Goal: Information Seeking & Learning: Learn about a topic

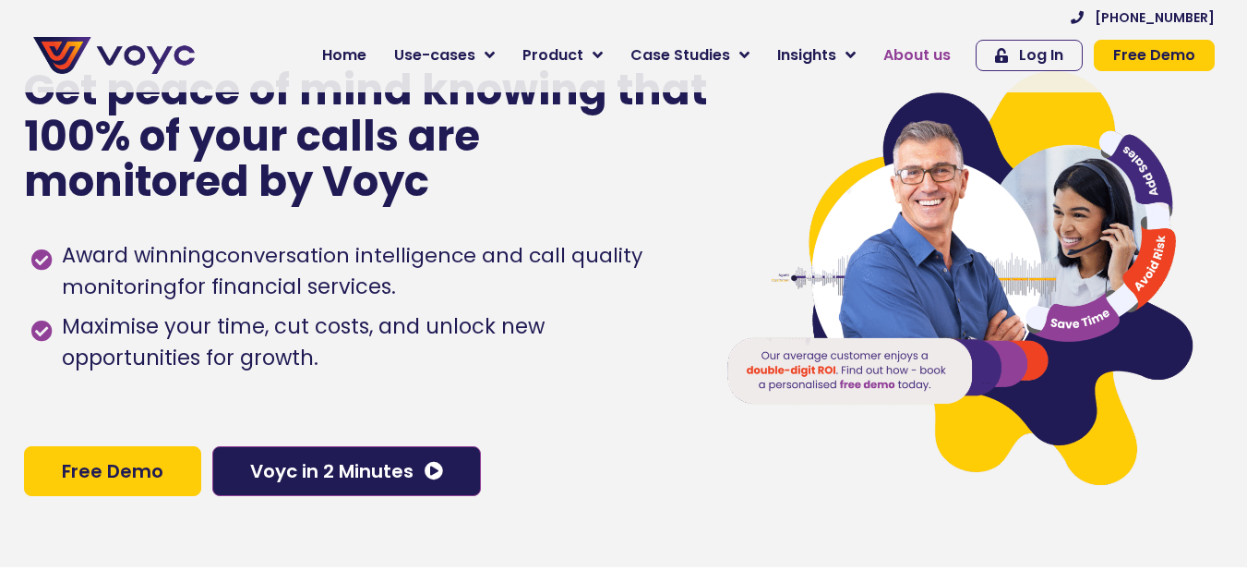
click at [909, 56] on span "About us" at bounding box center [917, 55] width 67 height 22
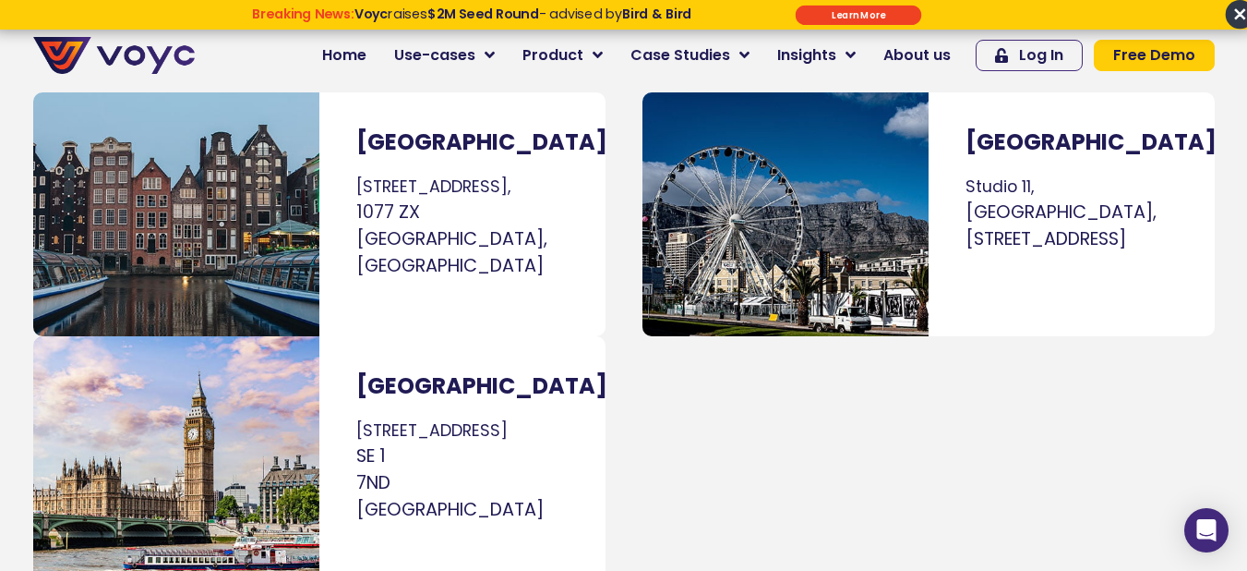
scroll to position [11357, 0]
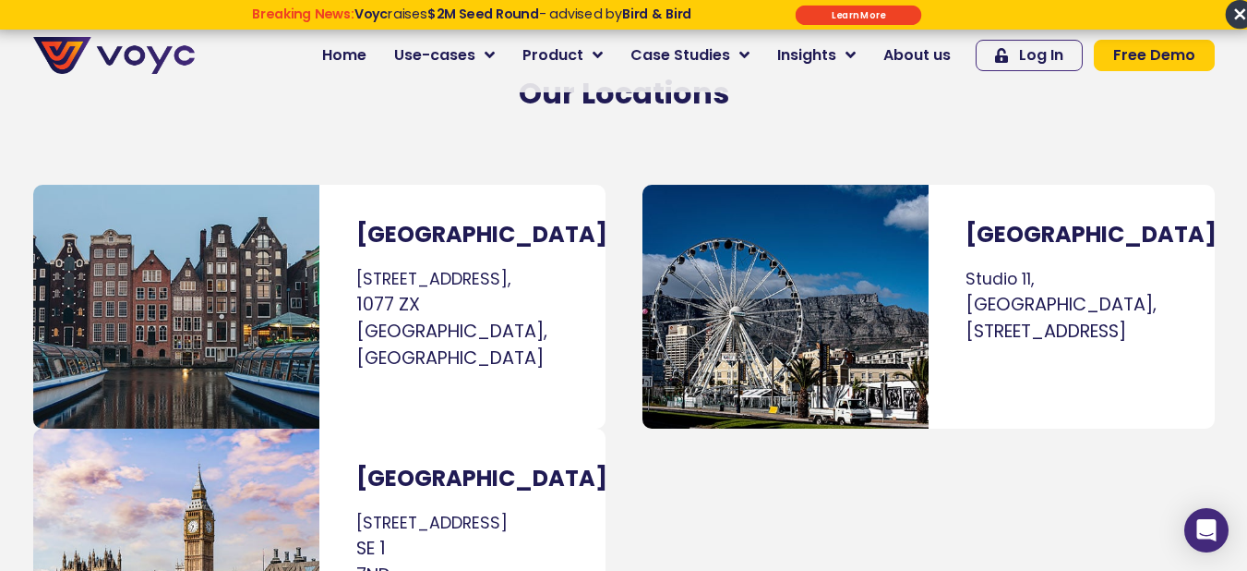
drag, startPoint x: 1171, startPoint y: 265, endPoint x: 965, endPoint y: 175, distance: 224.9
click at [966, 267] on p "Studio 11, Montebello Design Centre, 31 Newlands Avenue, Newlands, Cape Town" at bounding box center [1072, 306] width 212 height 78
copy p "Studio 11, Montebello Design Centre, 31 Newlands Avenue, Newlands, Cape Town"
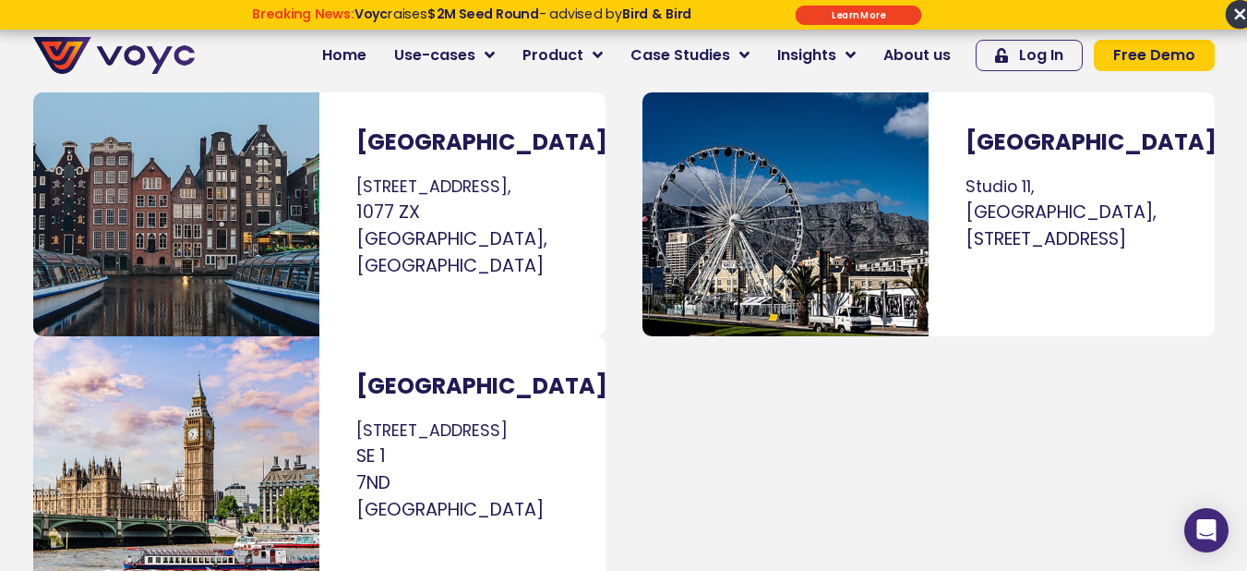
click at [795, 348] on div "Cape Town Studio 11, Montebello Design Centre, 31 Newlands Avenue, Newlands, Ca…" at bounding box center [924, 336] width 600 height 506
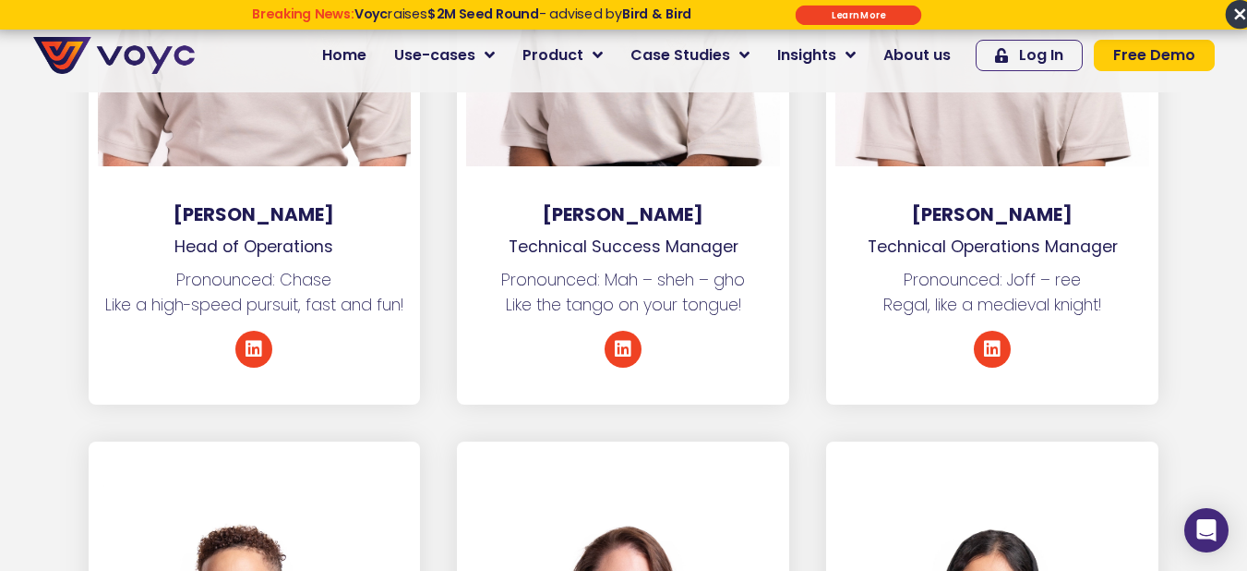
scroll to position [4155, 0]
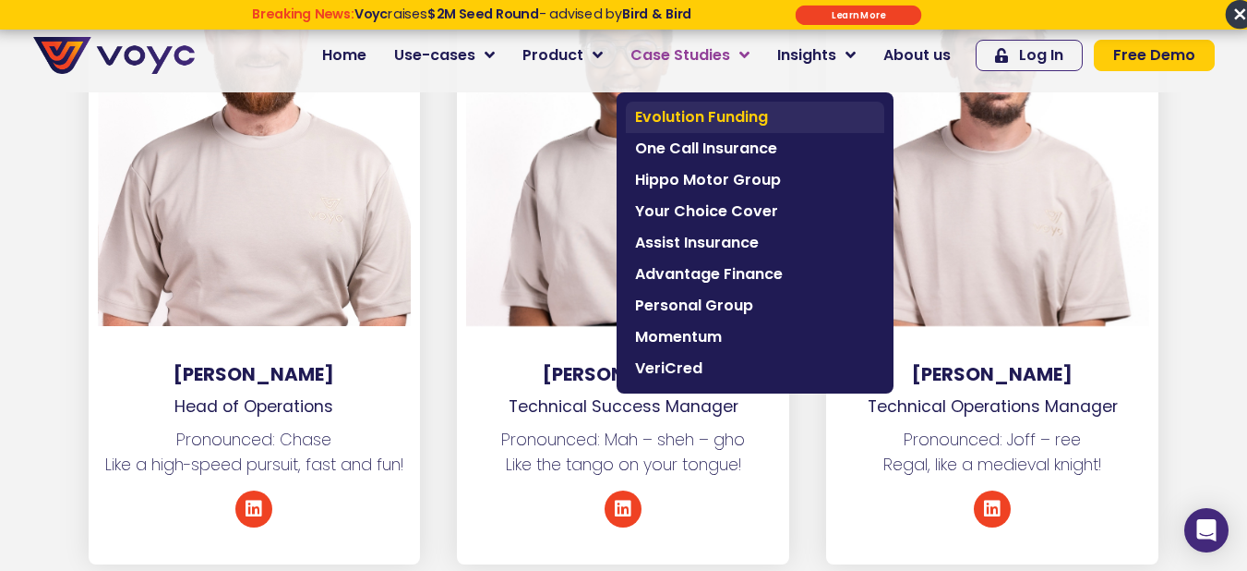
click at [738, 114] on span "Evolution Funding" at bounding box center [755, 117] width 240 height 22
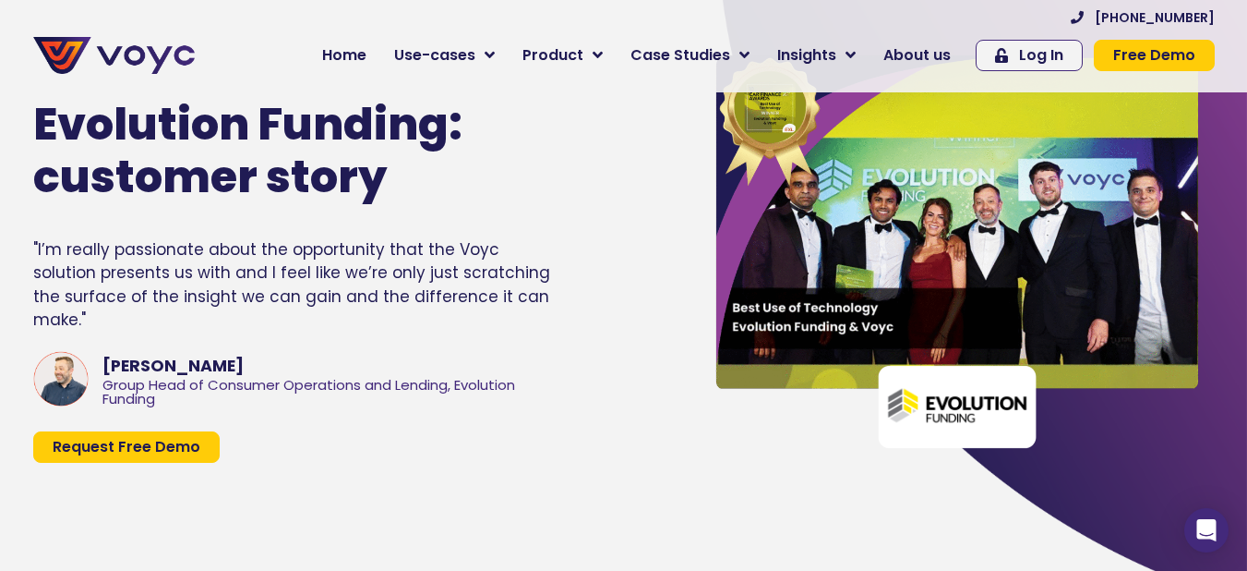
scroll to position [92, 0]
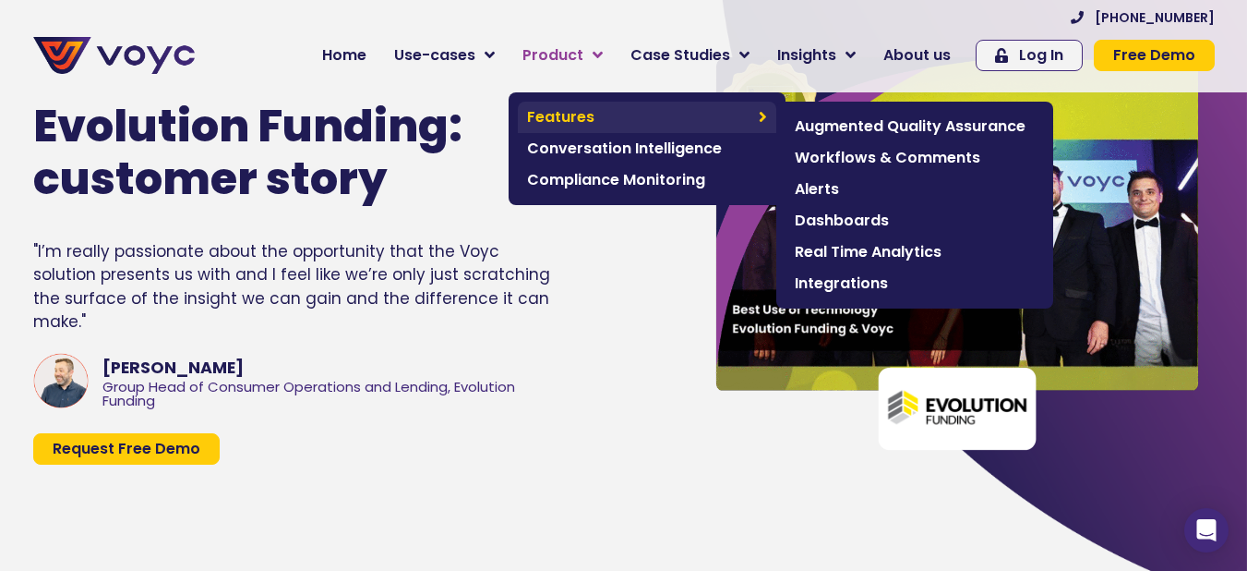
click at [611, 122] on span "Features" at bounding box center [638, 117] width 223 height 22
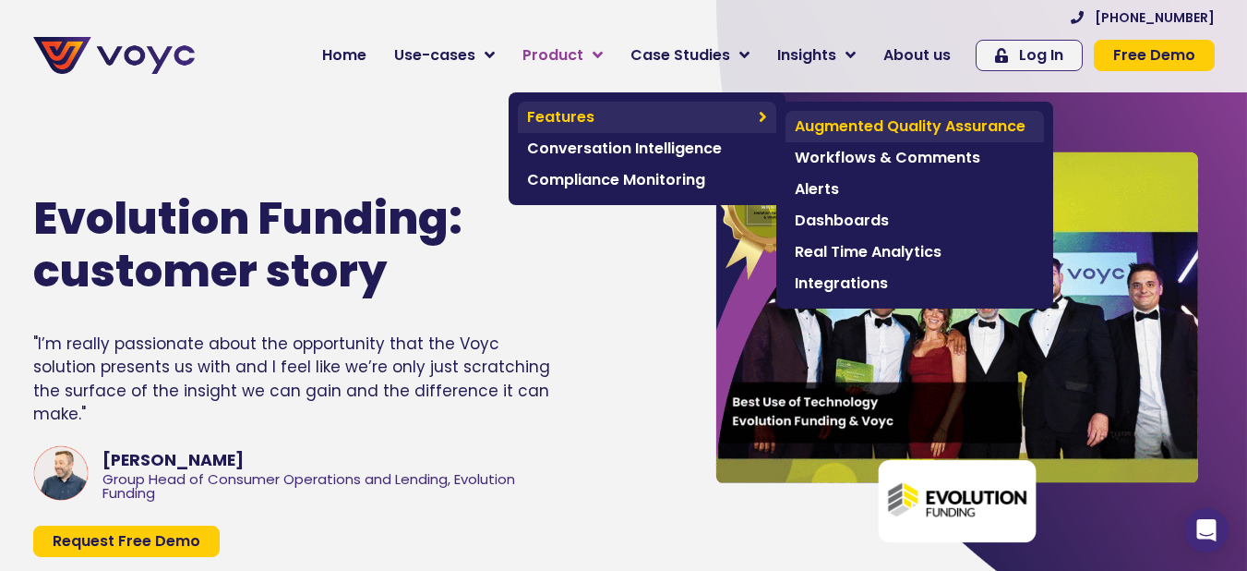
click at [849, 114] on link "Augmented Quality Assurance" at bounding box center [915, 126] width 259 height 31
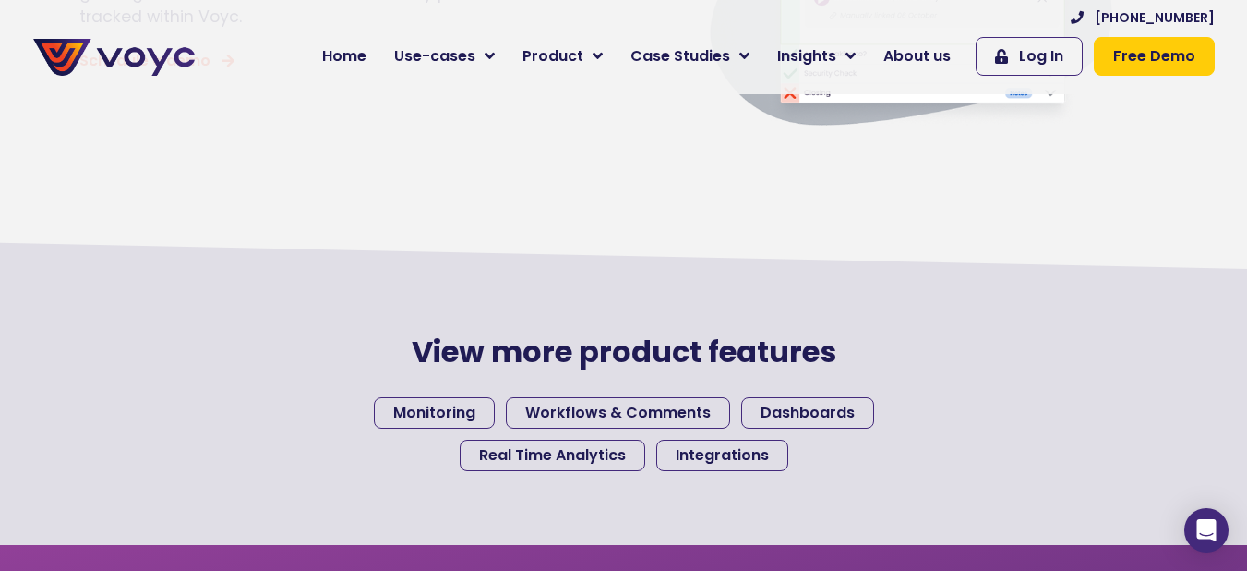
scroll to position [1847, 0]
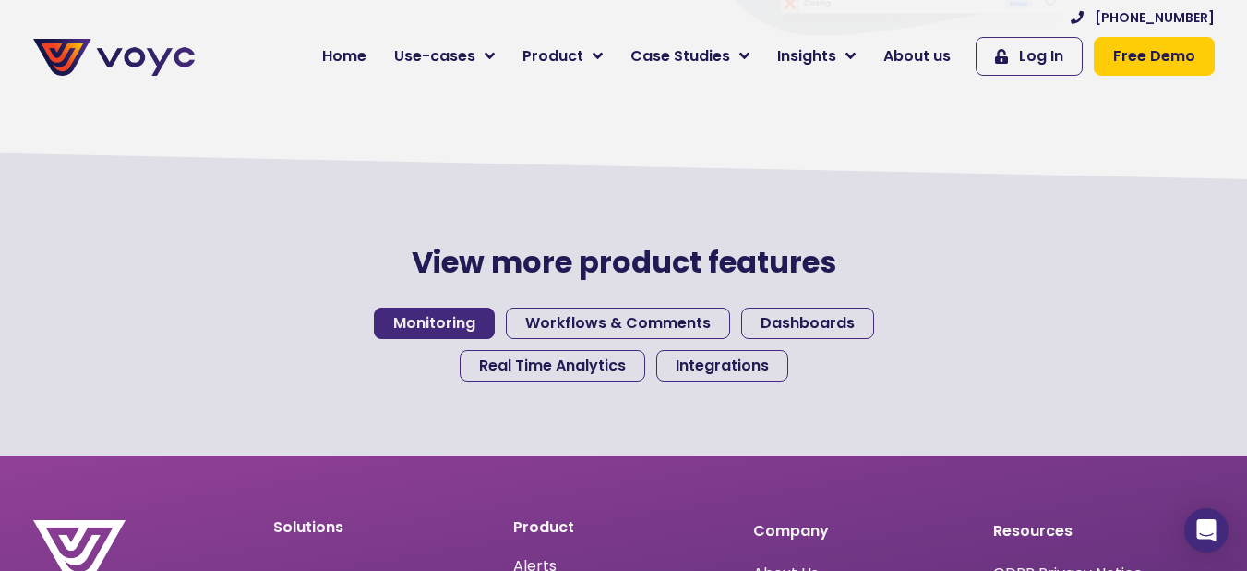
click at [456, 323] on span "Monitoring" at bounding box center [434, 323] width 82 height 15
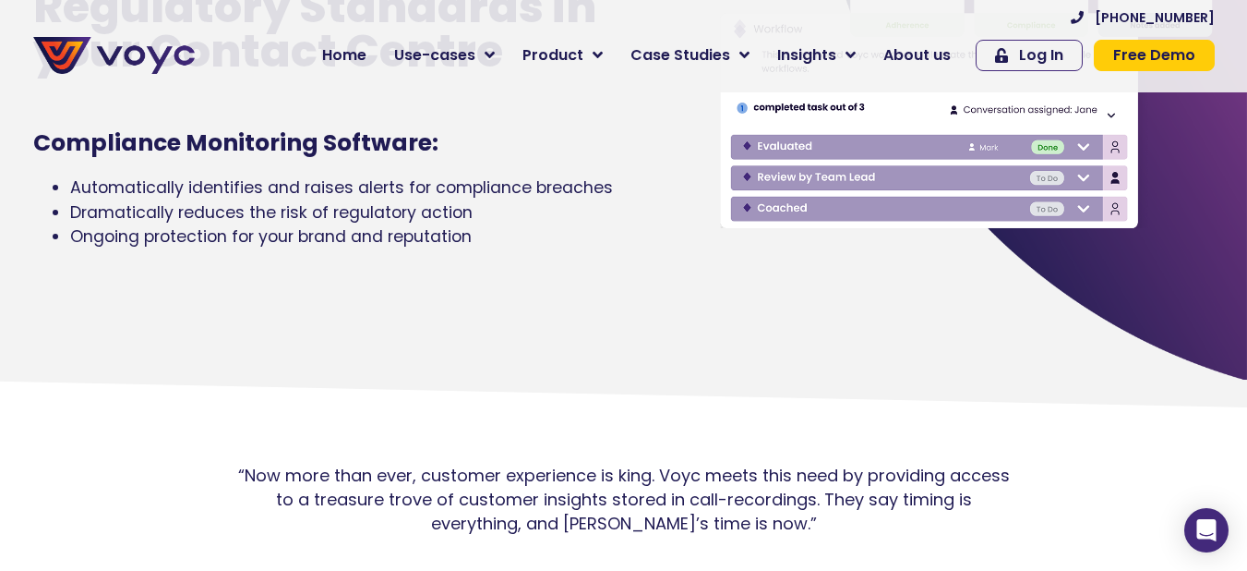
scroll to position [185, 0]
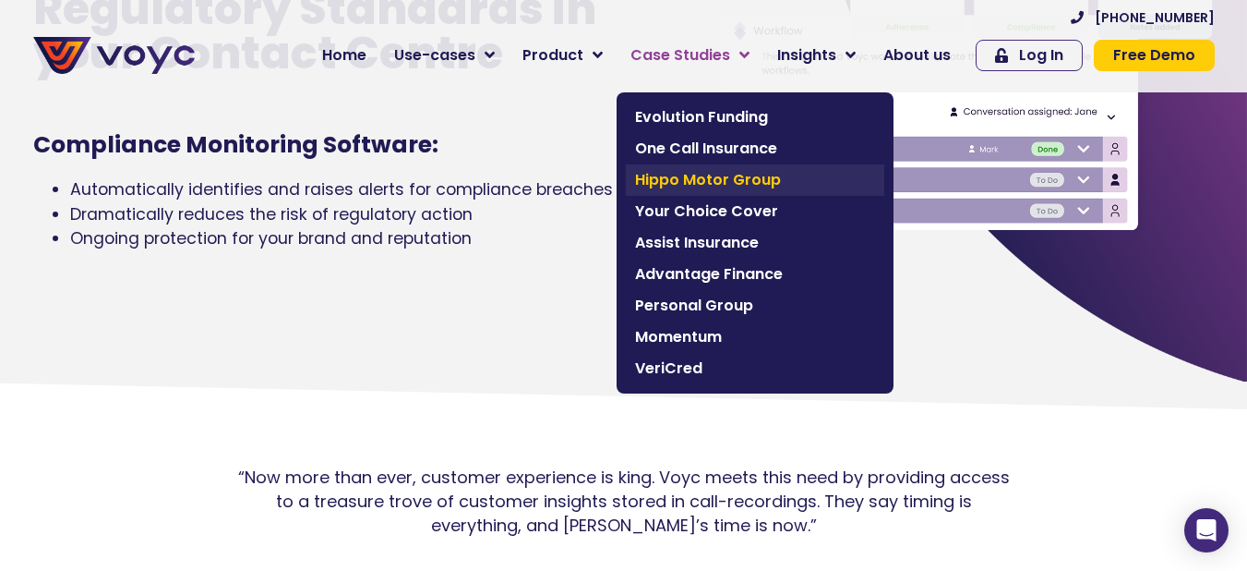
click at [736, 176] on span "Hippo Motor Group" at bounding box center [755, 180] width 240 height 22
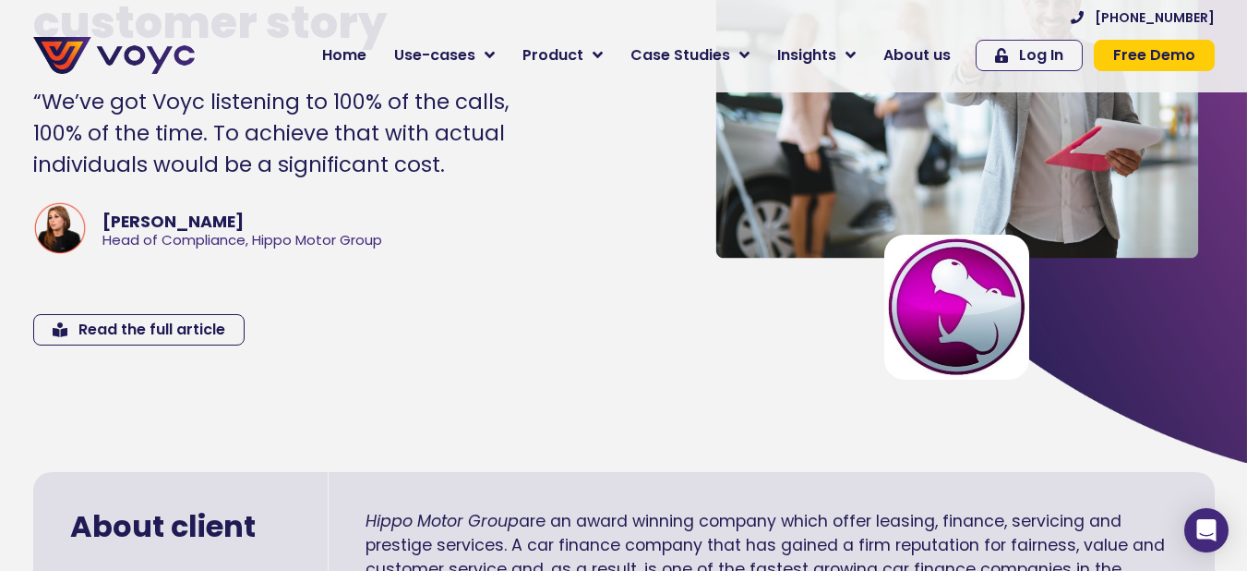
scroll to position [185, 0]
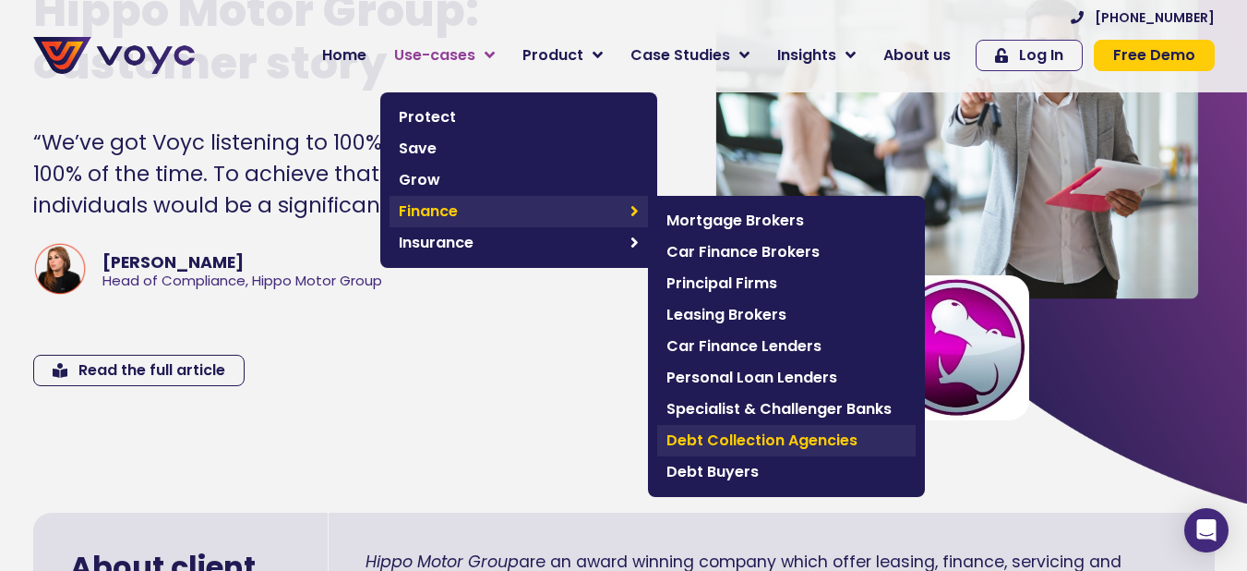
click at [750, 431] on span "Debt Collection Agencies" at bounding box center [787, 440] width 240 height 22
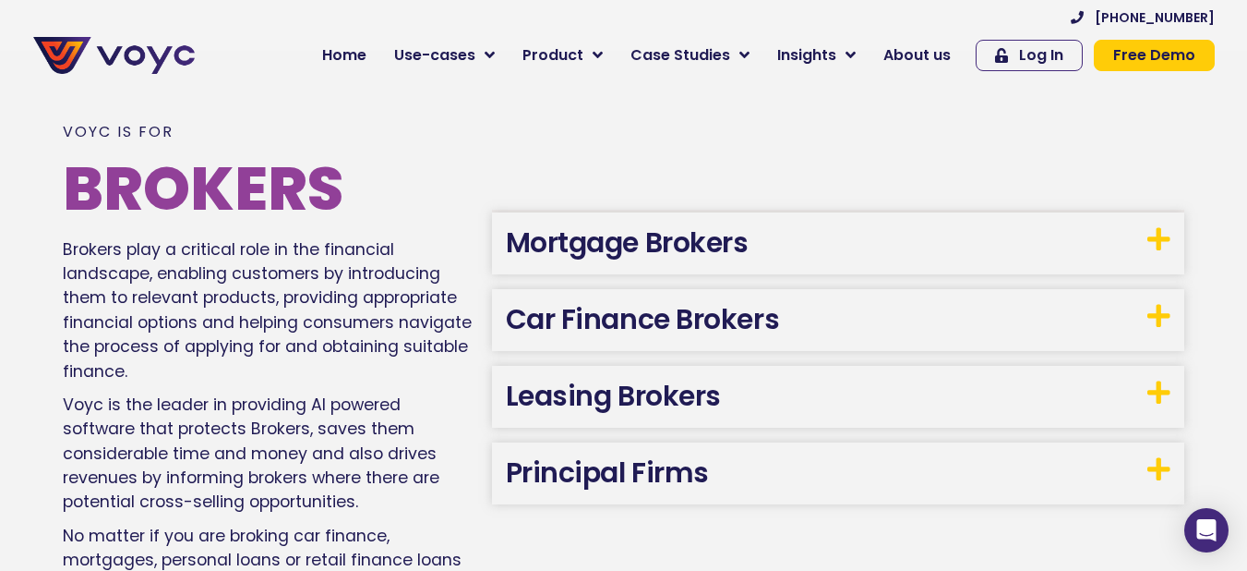
scroll to position [926, 0]
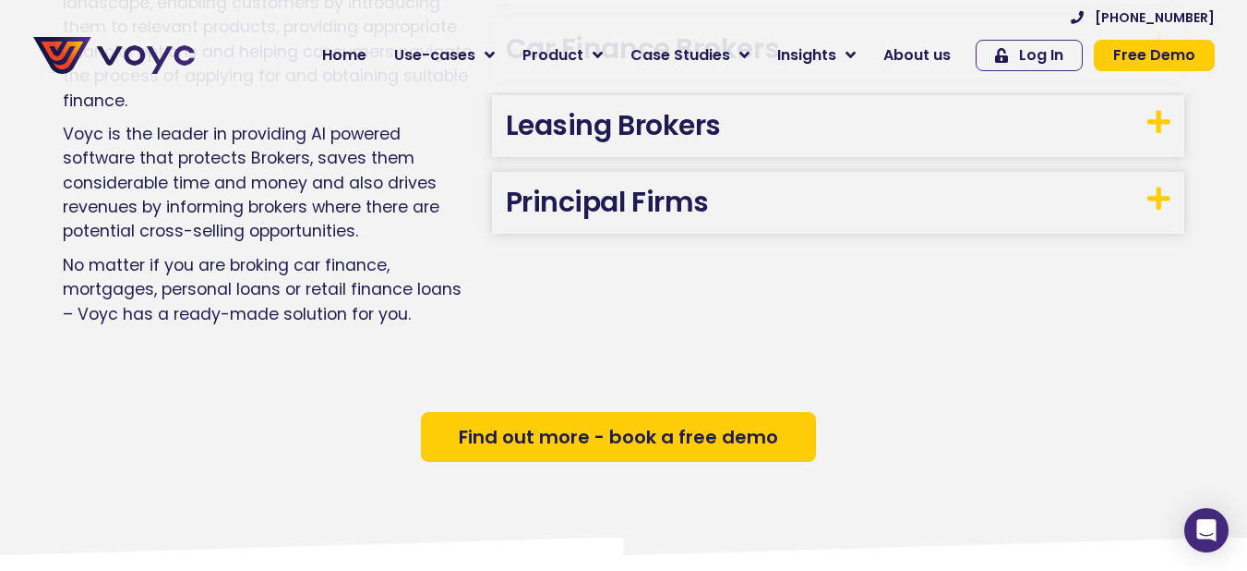
click at [753, 216] on h3 "Principal Firms" at bounding box center [838, 203] width 693 height 62
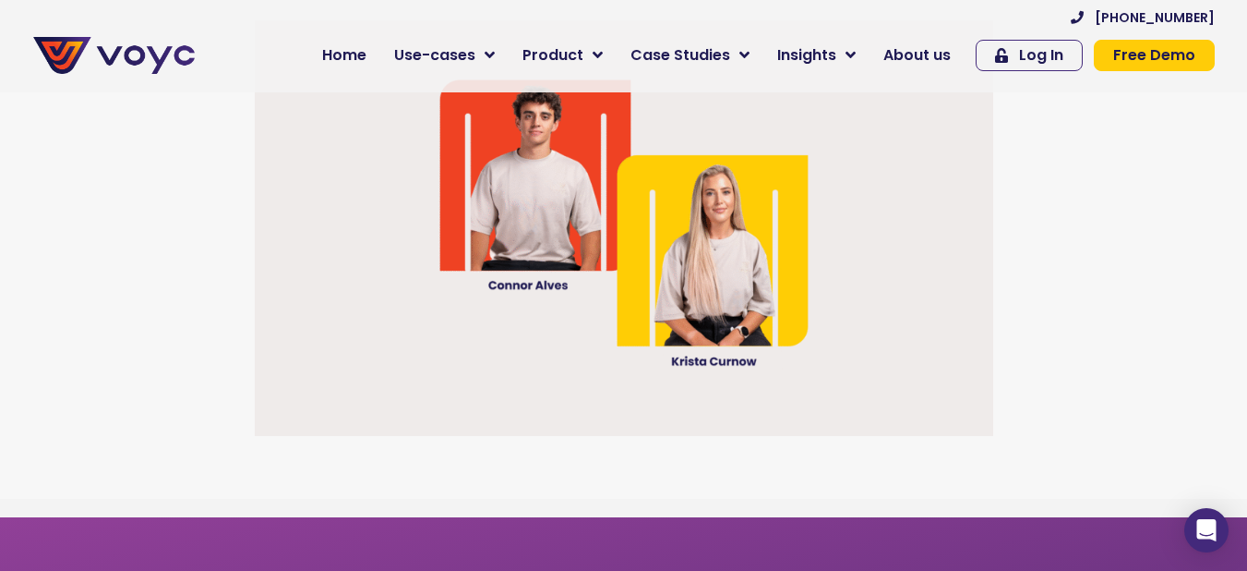
scroll to position [4926, 0]
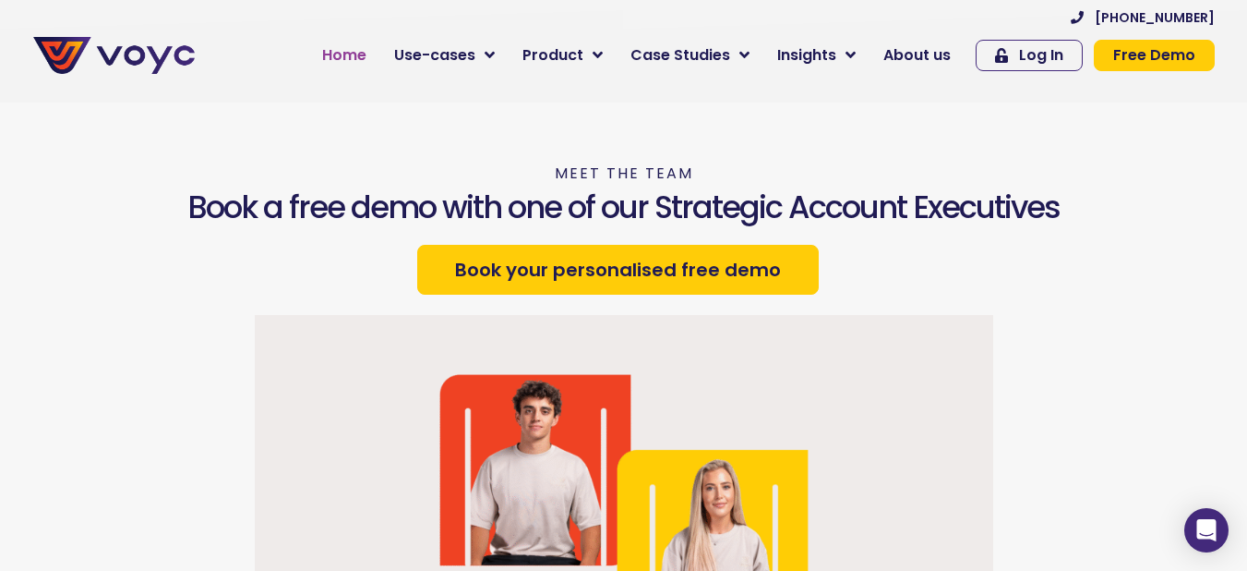
click at [331, 48] on link "Home" at bounding box center [344, 55] width 72 height 37
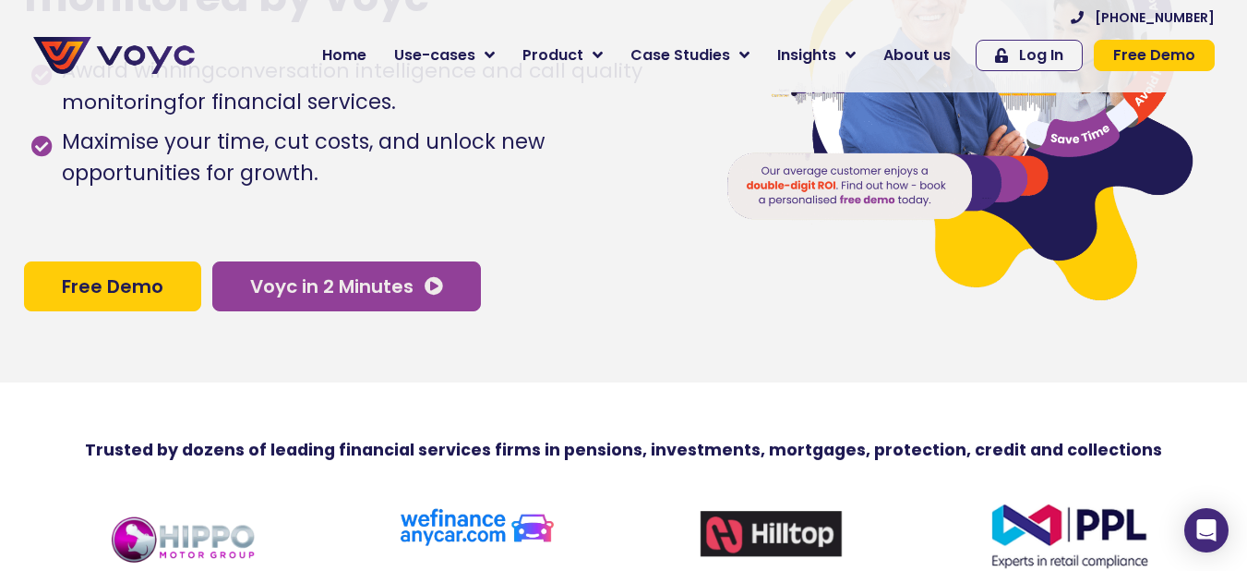
click at [413, 295] on span "Voyc in 2 Minutes" at bounding box center [346, 286] width 193 height 18
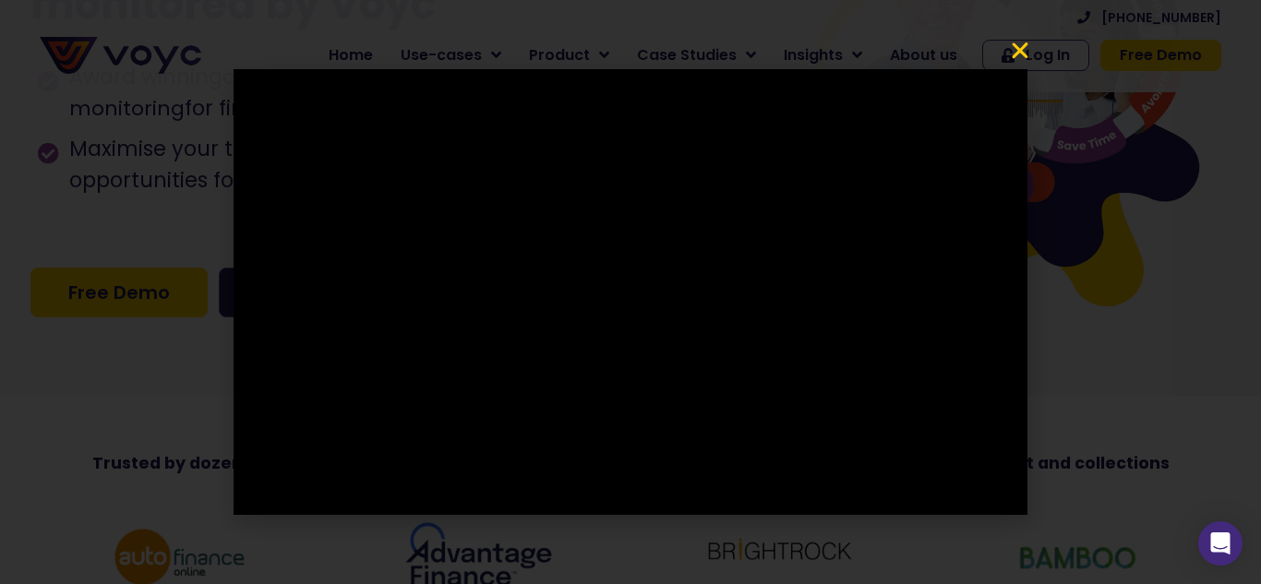
click at [1010, 47] on icon "Close" at bounding box center [1020, 51] width 22 height 22
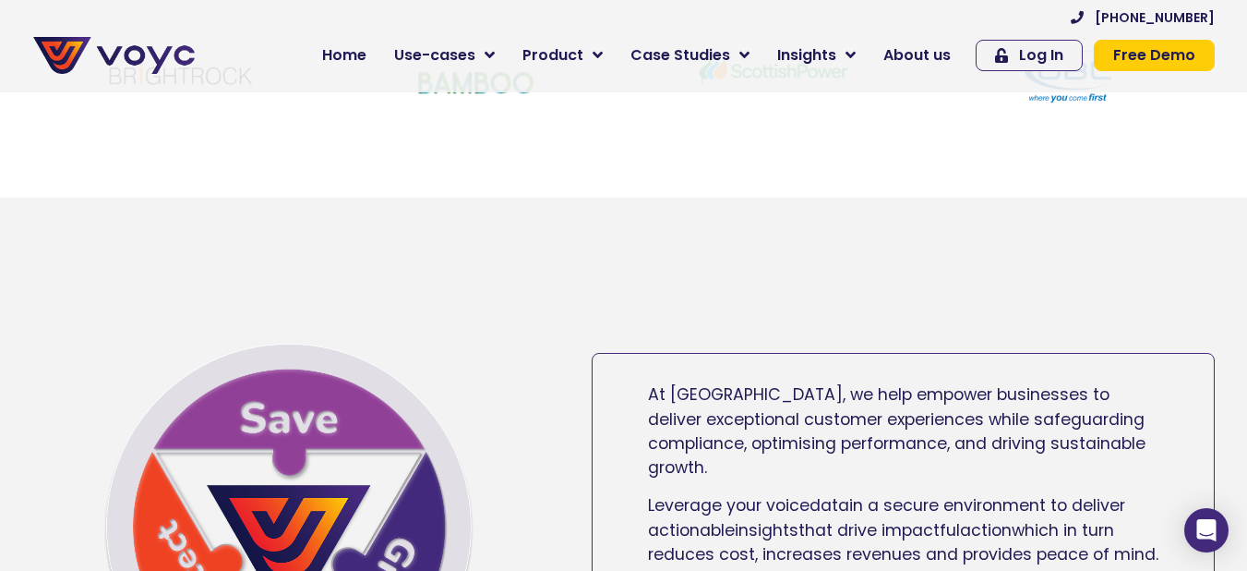
scroll to position [462, 0]
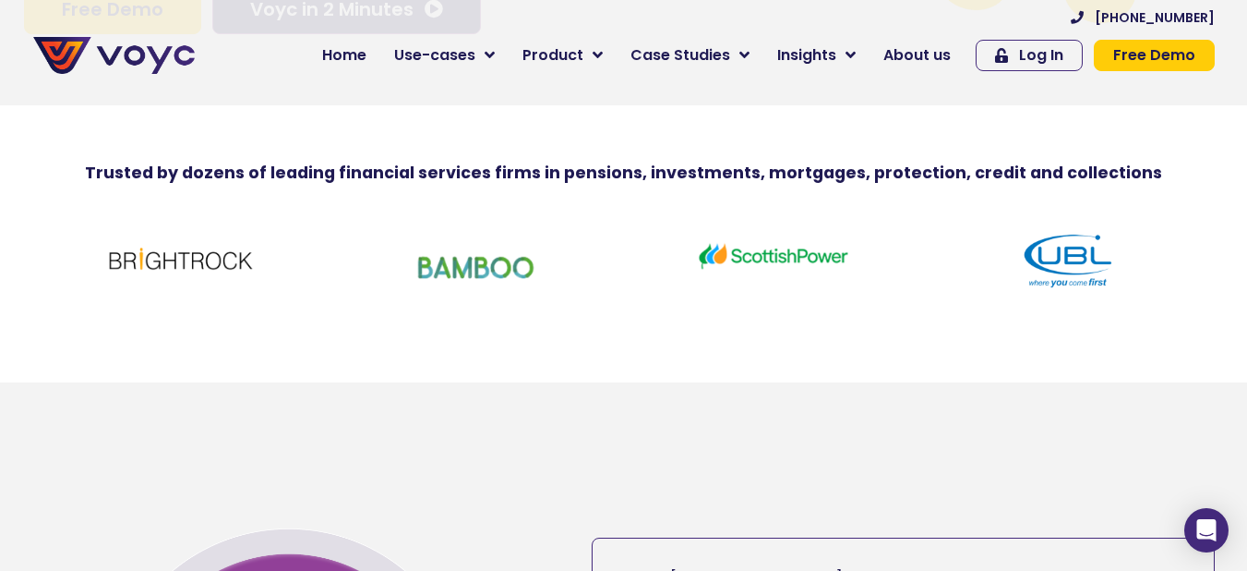
drag, startPoint x: 974, startPoint y: 274, endPoint x: 647, endPoint y: 252, distance: 327.6
click at [932, 252] on link at bounding box center [1071, 260] width 278 height 68
drag, startPoint x: 900, startPoint y: 264, endPoint x: 455, endPoint y: 222, distance: 447.1
click at [455, 222] on div at bounding box center [623, 284] width 1247 height 198
drag, startPoint x: 1033, startPoint y: 285, endPoint x: 510, endPoint y: 254, distance: 524.5
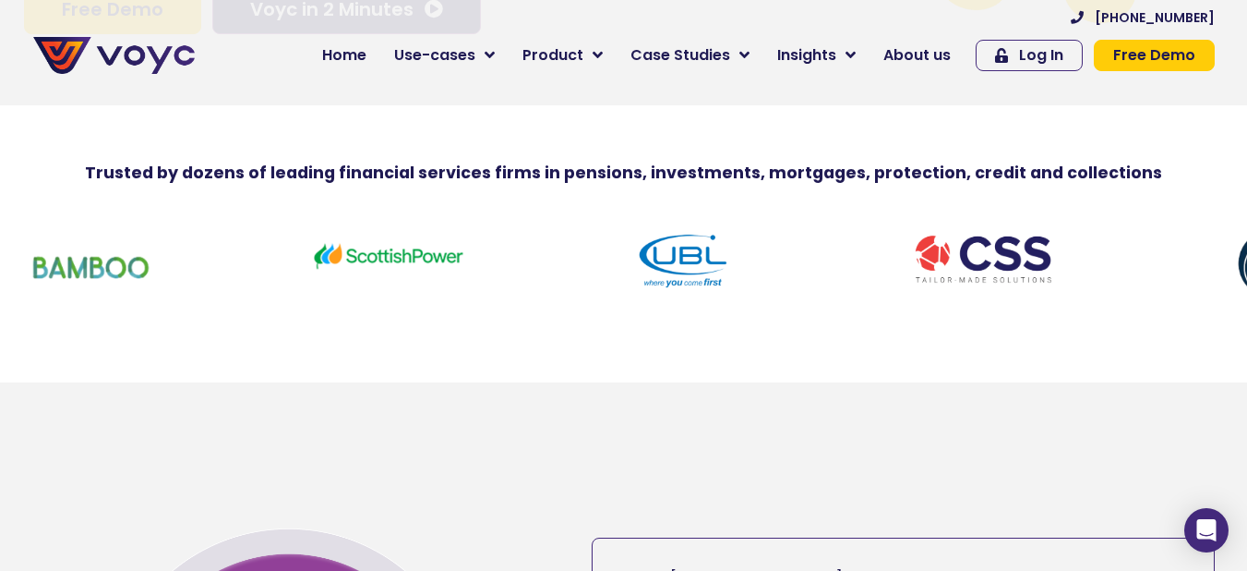
drag, startPoint x: 795, startPoint y: 277, endPoint x: 403, endPoint y: 232, distance: 394.1
click at [403, 232] on div at bounding box center [389, 256] width 296 height 79
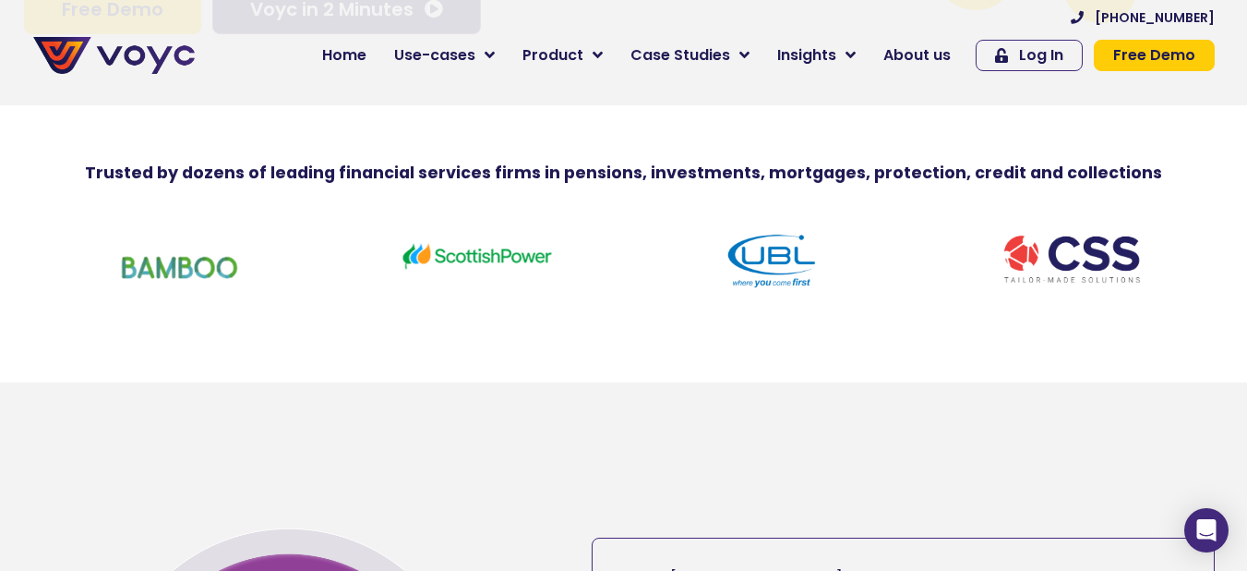
drag, startPoint x: 1051, startPoint y: 278, endPoint x: 805, endPoint y: 266, distance: 245.9
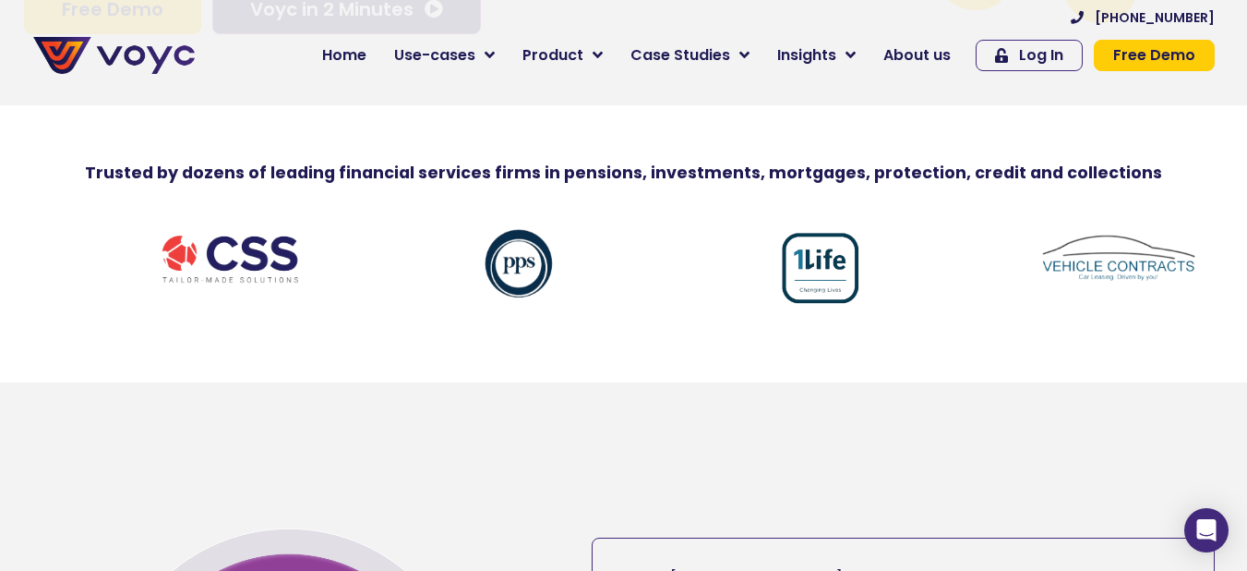
drag, startPoint x: 1090, startPoint y: 271, endPoint x: 189, endPoint y: 257, distance: 900.4
click at [183, 257] on img at bounding box center [228, 258] width 157 height 64
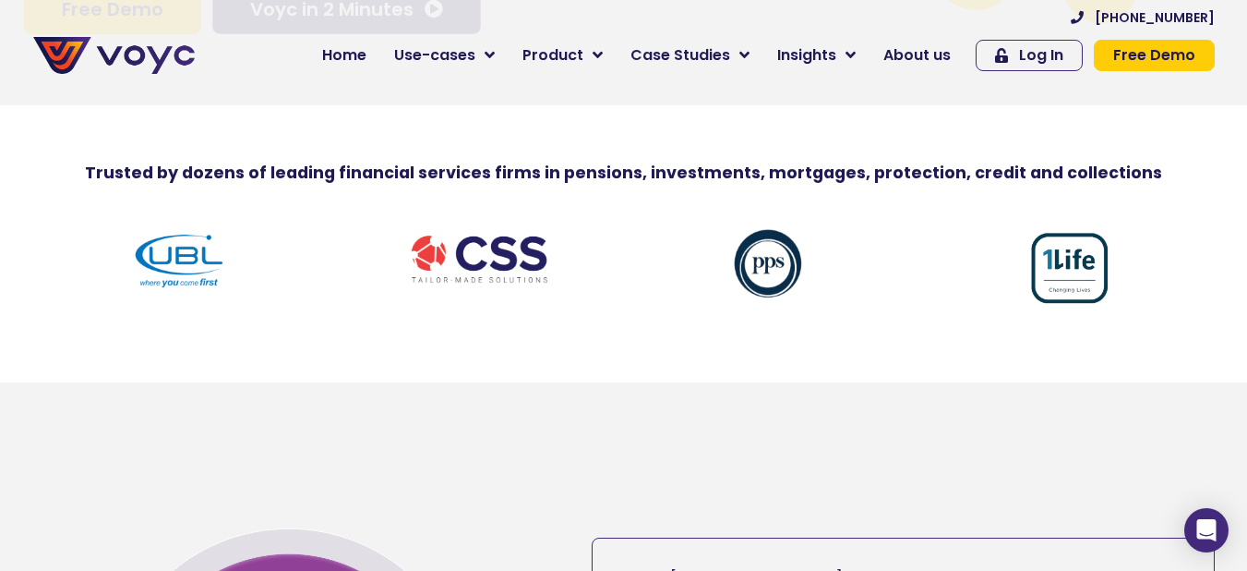
drag, startPoint x: 1043, startPoint y: 273, endPoint x: 83, endPoint y: 206, distance: 962.6
click at [90, 206] on div at bounding box center [623, 284] width 1247 height 198
drag, startPoint x: 997, startPoint y: 301, endPoint x: 853, endPoint y: 297, distance: 144.1
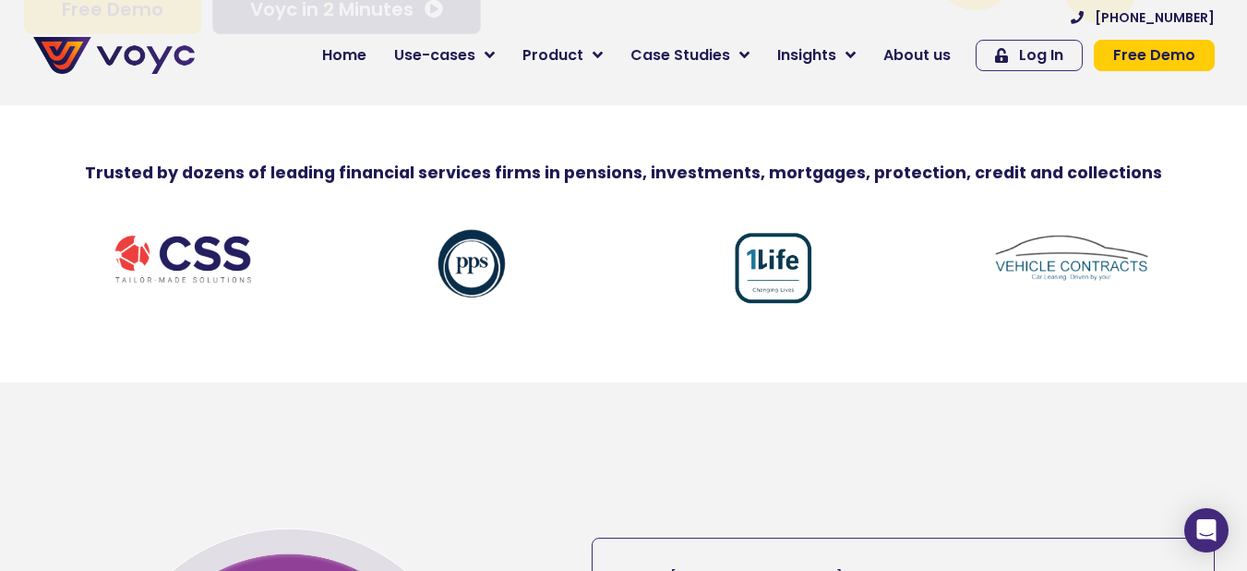
drag, startPoint x: 1074, startPoint y: 289, endPoint x: 0, endPoint y: 215, distance: 1076.4
click at [0, 215] on div at bounding box center [623, 284] width 1247 height 198
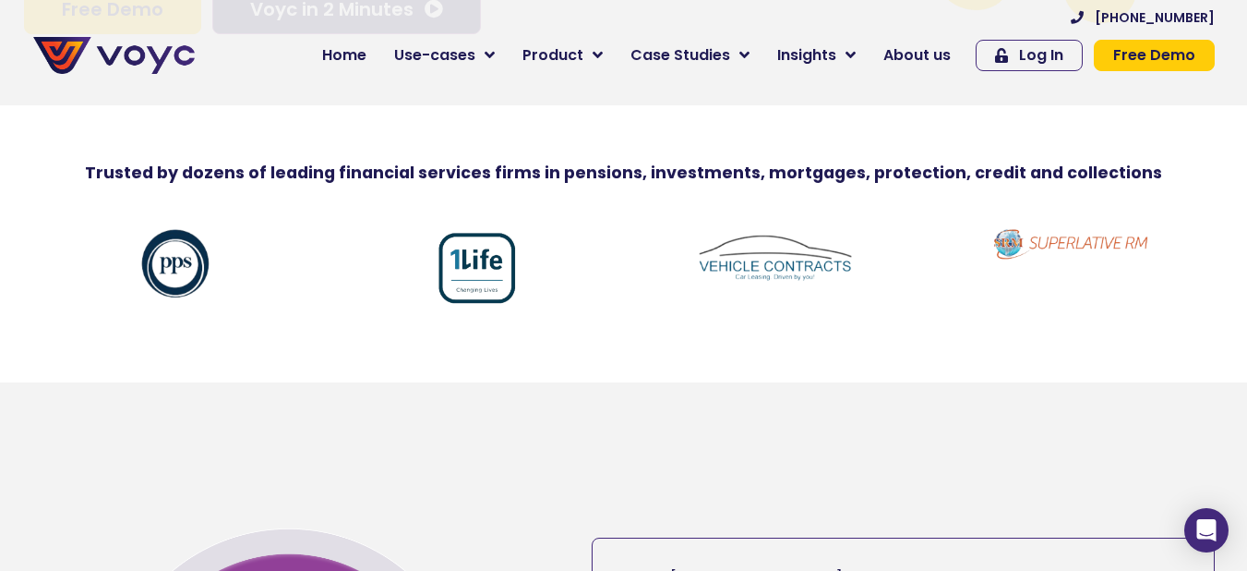
drag, startPoint x: 1100, startPoint y: 279, endPoint x: 6, endPoint y: 223, distance: 1095.6
click at [6, 223] on div at bounding box center [623, 284] width 1247 height 198
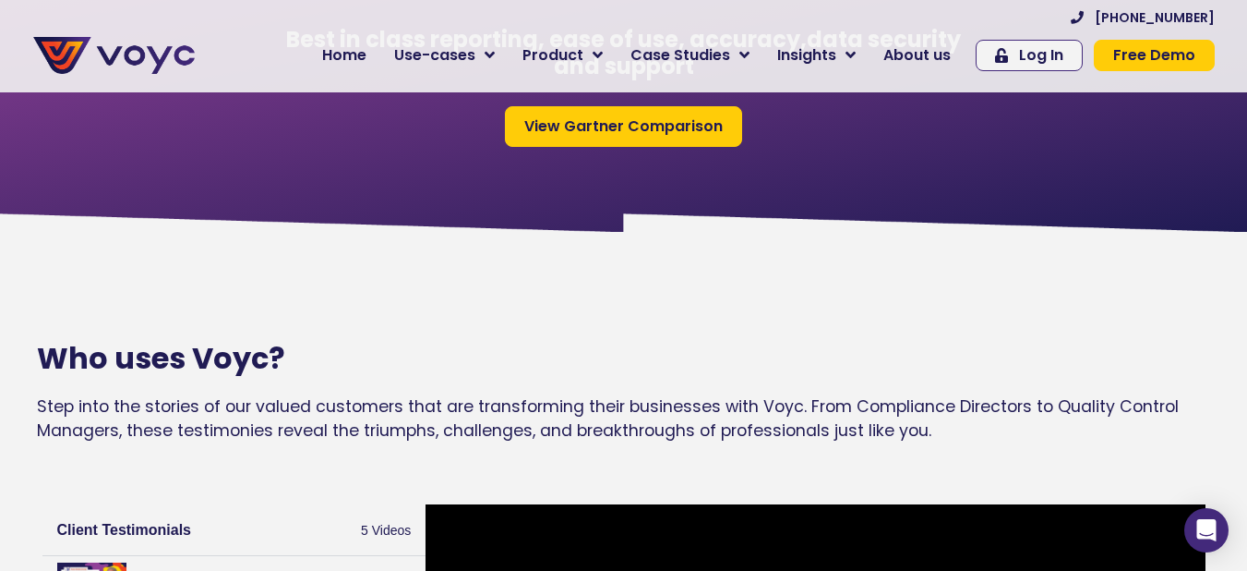
scroll to position [1293, 0]
